Goal: Task Accomplishment & Management: Manage account settings

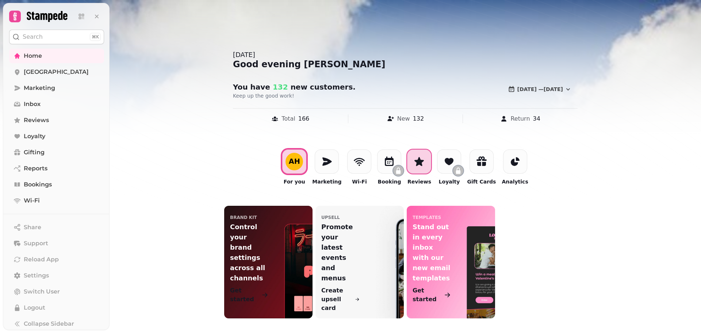
click at [423, 168] on div at bounding box center [419, 161] width 24 height 24
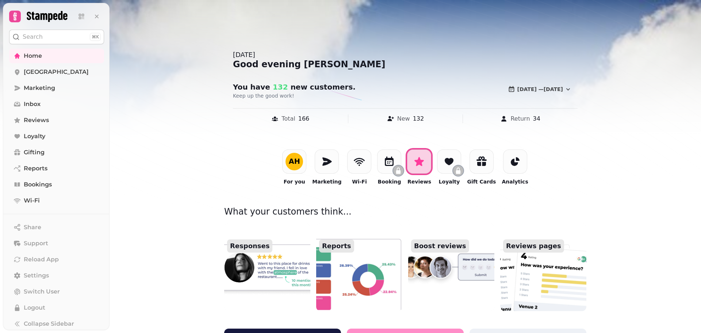
click at [248, 275] on img at bounding box center [267, 267] width 95 height 96
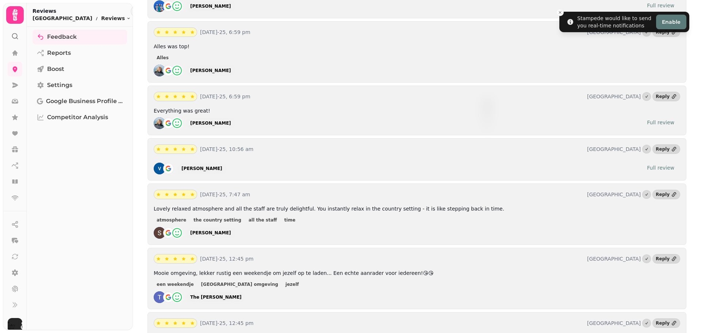
scroll to position [146, 0]
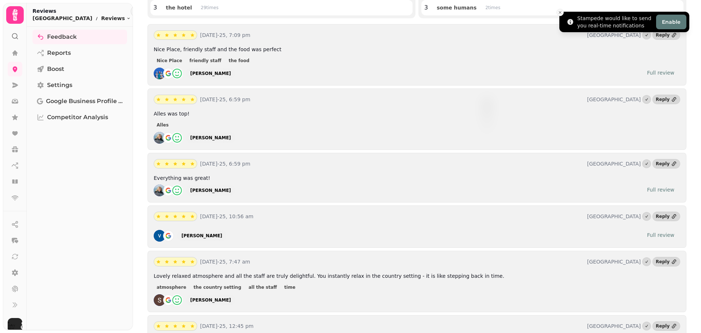
click at [559, 14] on line "Close toast" at bounding box center [560, 12] width 2 height 2
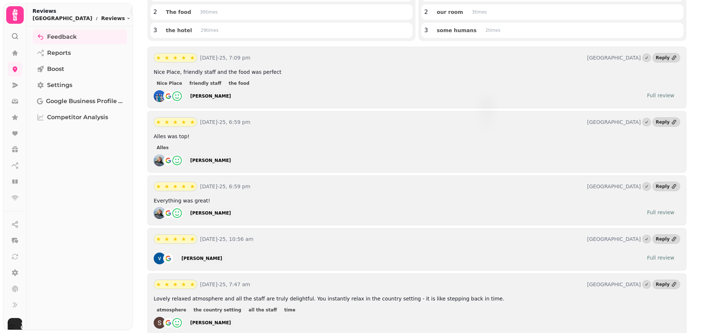
scroll to position [0, 0]
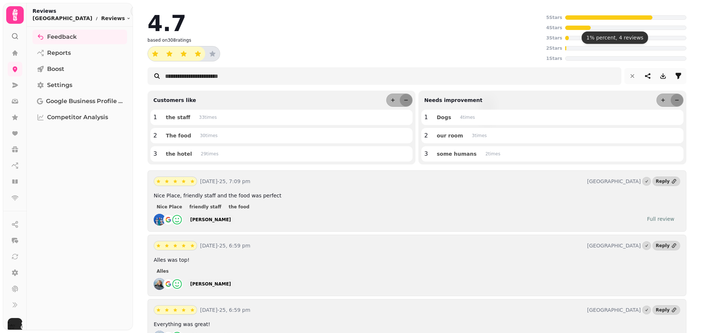
click at [565, 47] on div at bounding box center [625, 48] width 121 height 4
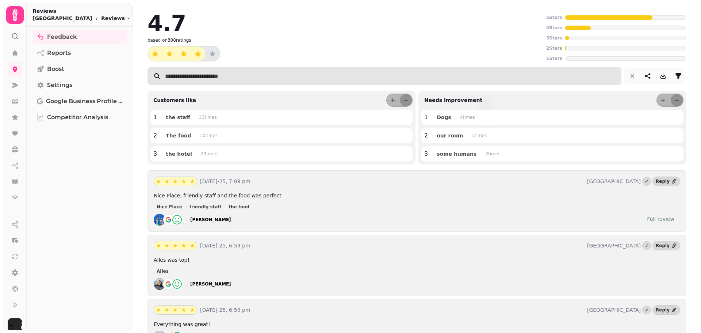
click at [537, 81] on input "text" at bounding box center [384, 76] width 474 height 18
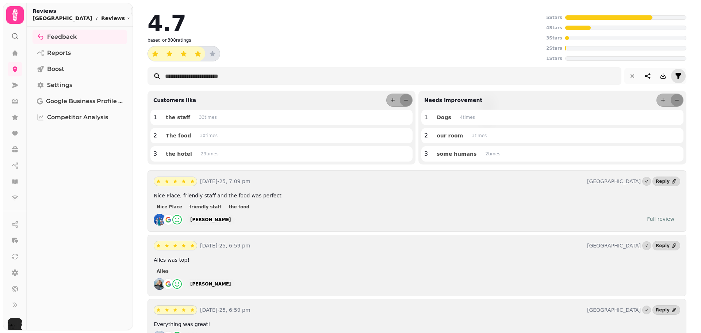
click at [676, 78] on icon "filter" at bounding box center [678, 75] width 7 height 7
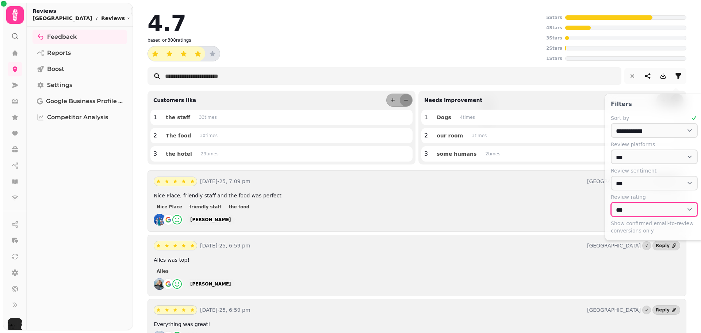
click at [636, 190] on select "*** * * * * *" at bounding box center [654, 183] width 87 height 15
select select "*"
click at [611, 190] on select "*** * * * * *" at bounding box center [654, 183] width 87 height 15
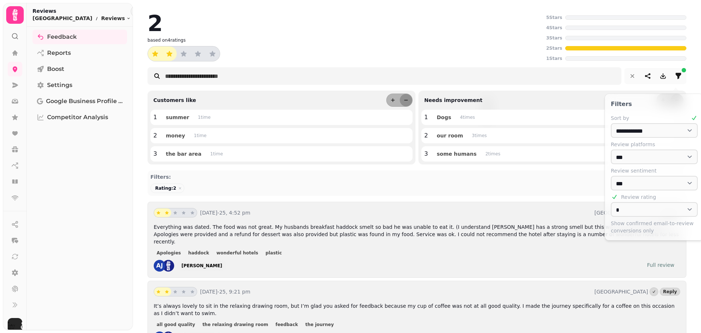
click at [266, 231] on span "Everything was dated. The food was not great. My husbands breakfast haddock sme…" at bounding box center [416, 234] width 525 height 20
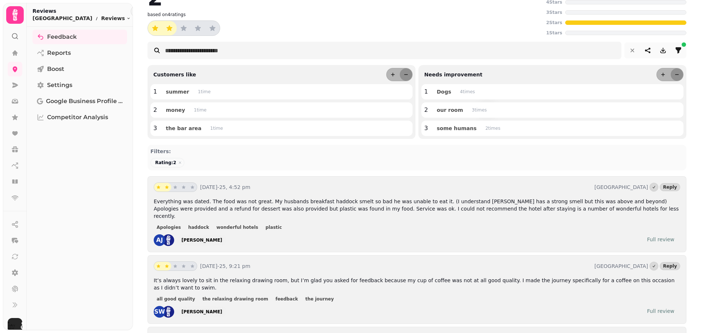
scroll to position [37, 0]
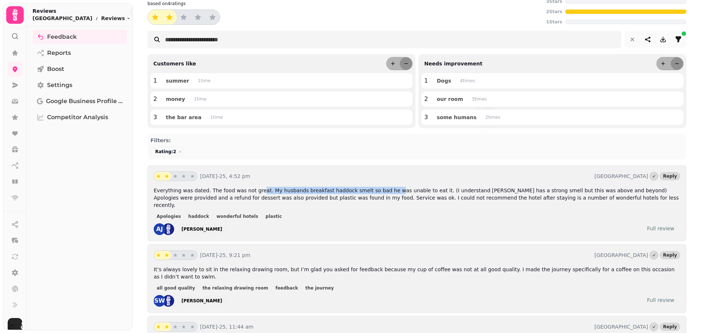
drag, startPoint x: 253, startPoint y: 188, endPoint x: 374, endPoint y: 189, distance: 121.6
click at [374, 189] on span "Everything was dated. The food was not great. My husbands breakfast haddock sme…" at bounding box center [416, 197] width 525 height 20
click at [375, 191] on span "Everything was dated. The food was not great. My husbands breakfast haddock sme…" at bounding box center [416, 197] width 525 height 20
click at [359, 195] on span "Everything was dated. The food was not great. My husbands breakfast haddock sme…" at bounding box center [416, 197] width 525 height 20
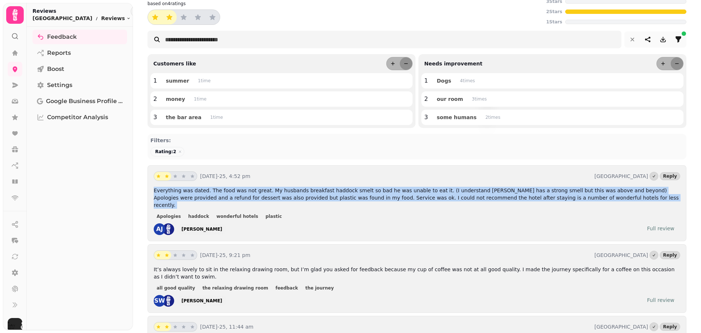
click at [359, 195] on span "Everything was dated. The food was not great. My husbands breakfast haddock sme…" at bounding box center [416, 197] width 525 height 20
click at [368, 194] on span "Everything was dated. The food was not great. My husbands breakfast haddock sme…" at bounding box center [416, 197] width 525 height 20
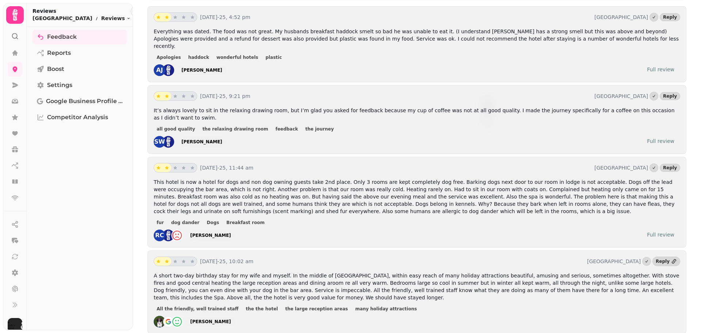
scroll to position [196, 0]
click at [9, 53] on link at bounding box center [15, 53] width 15 height 15
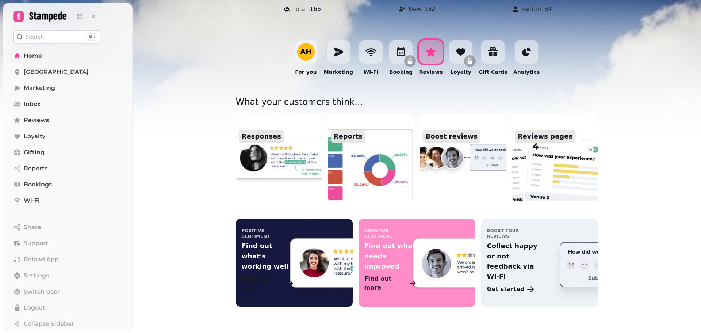
scroll to position [110, 0]
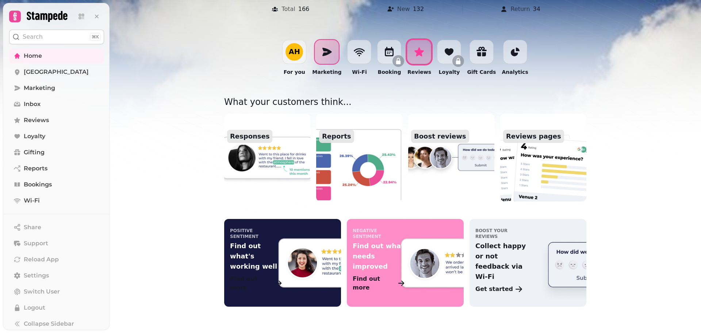
click at [331, 51] on icon at bounding box center [326, 52] width 9 height 8
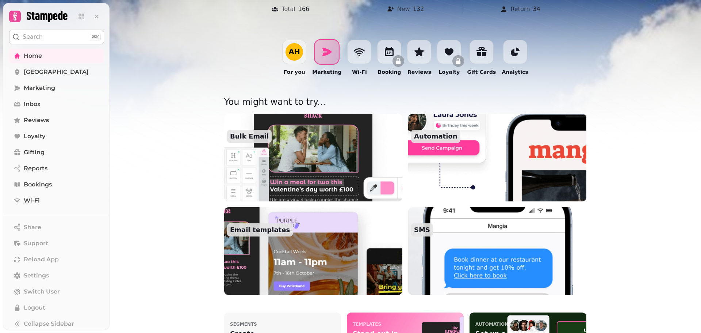
scroll to position [196, 0]
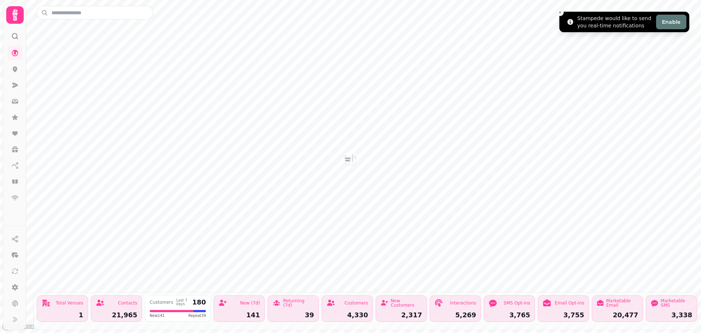
click at [562, 16] on li "Stampede would like to send you real-time notifications Enable" at bounding box center [624, 22] width 130 height 20
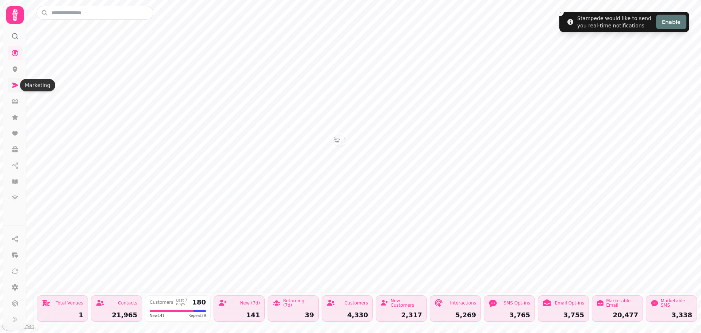
click at [13, 87] on icon at bounding box center [15, 85] width 6 height 5
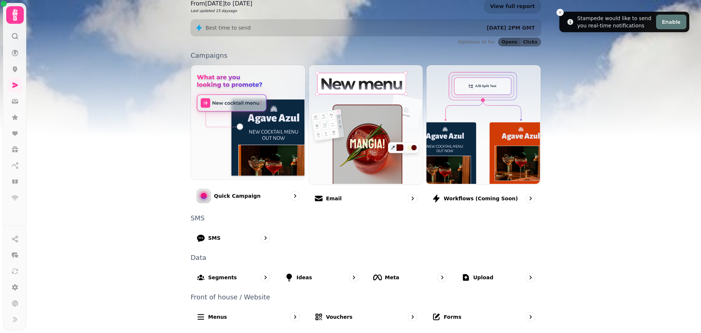
scroll to position [123, 0]
click at [15, 55] on icon at bounding box center [14, 52] width 7 height 7
